Goal: Register for event/course

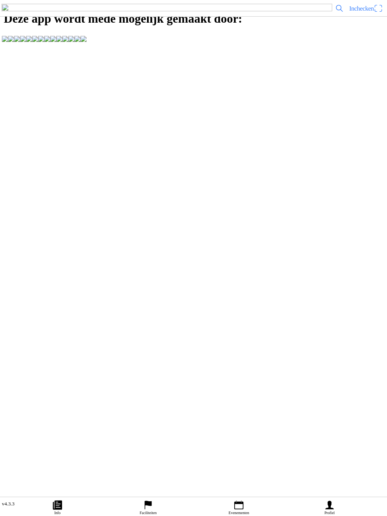
click at [335, 510] on link "Profiel" at bounding box center [329, 506] width 91 height 19
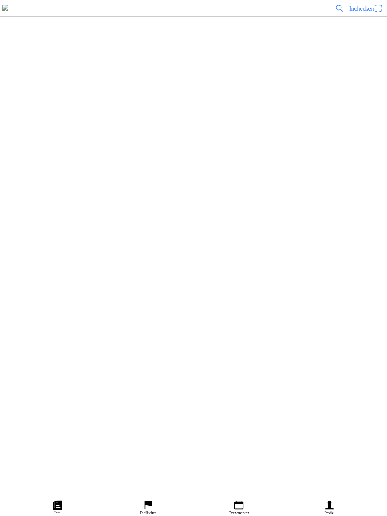
click at [129, 93] on ion-label "Faciliteiten" at bounding box center [189, 89] width 367 height 8
click at [0, 0] on slot "MSV Motordrenthe" at bounding box center [0, 0] width 0 height 0
click at [0, 0] on slot "Evenementen" at bounding box center [0, 0] width 0 height 0
click at [74, 327] on h2 ""[PERSON_NAME] Memorial" DXCS Havelte [DATE]" at bounding box center [203, 322] width 340 height 10
click at [280, 236] on ion-label "Inschrijvingen" at bounding box center [288, 232] width 28 height 8
